Goal: Navigation & Orientation: Find specific page/section

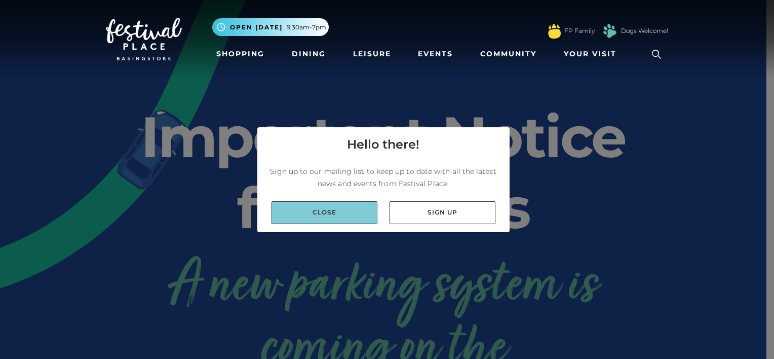
click at [327, 205] on link "Close" at bounding box center [325, 212] width 106 height 23
